Goal: Download file/media

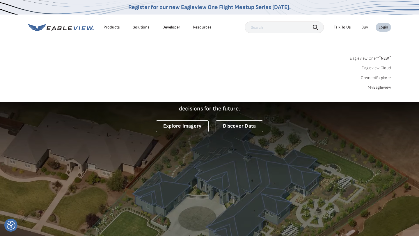
click at [381, 88] on link "MyEagleview" at bounding box center [379, 87] width 23 height 5
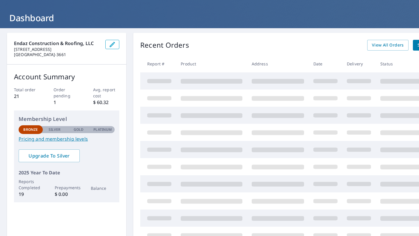
scroll to position [27, 0]
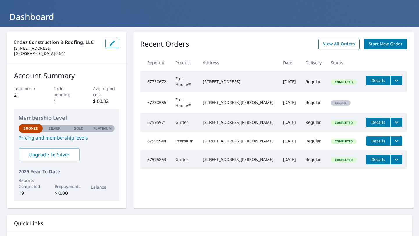
click at [337, 43] on span "View All Orders" at bounding box center [339, 43] width 32 height 7
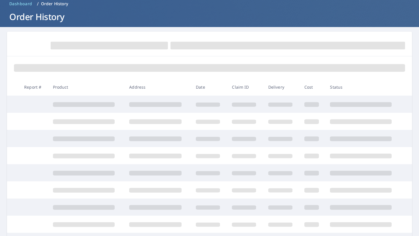
scroll to position [27, 0]
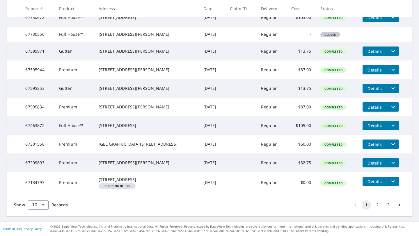
scroll to position [136, 0]
click at [389, 126] on icon "filesDropdownBtn-67463872" at bounding box center [392, 125] width 7 height 7
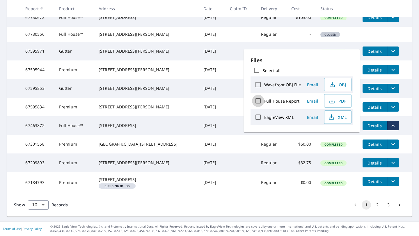
click at [257, 100] on input "Full House Report" at bounding box center [258, 101] width 12 height 12
checkbox input "true"
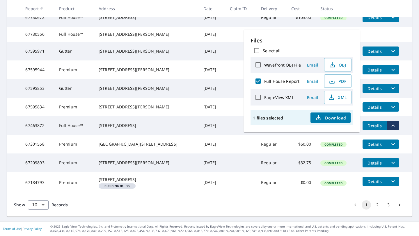
click at [330, 119] on span "Download" at bounding box center [330, 117] width 31 height 7
